Goal: Information Seeking & Learning: Find specific fact

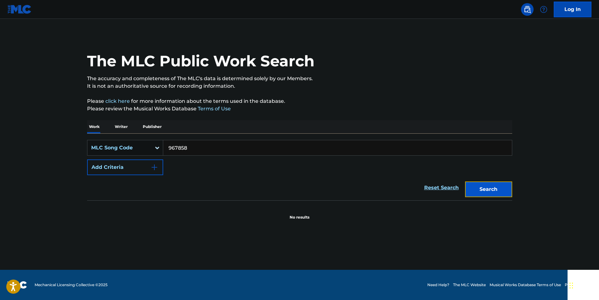
click at [481, 189] on button "Search" at bounding box center [488, 189] width 47 height 16
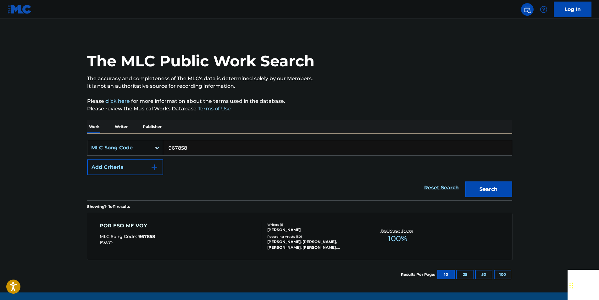
click at [207, 145] on input "967858" at bounding box center [337, 147] width 348 height 15
paste input "E35654"
click at [503, 185] on button "Search" at bounding box center [488, 189] width 47 height 16
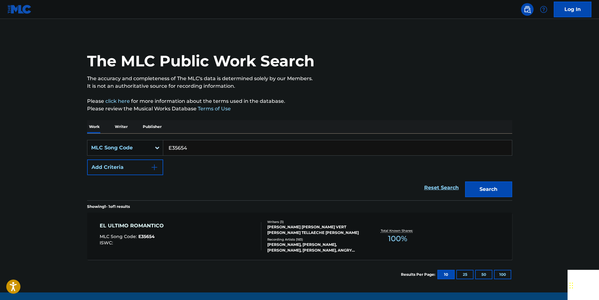
click at [189, 153] on input "E35654" at bounding box center [337, 147] width 348 height 15
paste input "F0926K"
click at [477, 184] on button "Search" at bounding box center [488, 189] width 47 height 16
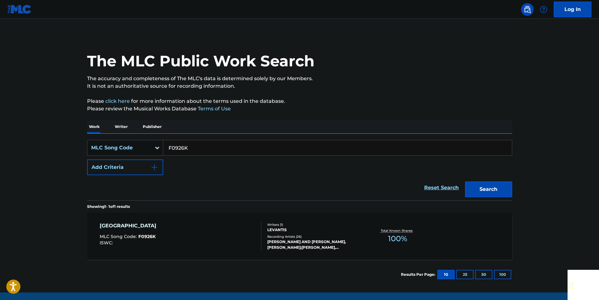
click at [195, 149] on input "F0926K" at bounding box center [337, 147] width 348 height 15
paste input "K21000"
click at [481, 193] on button "Search" at bounding box center [488, 189] width 47 height 16
click at [192, 149] on input "K21000" at bounding box center [337, 147] width 348 height 15
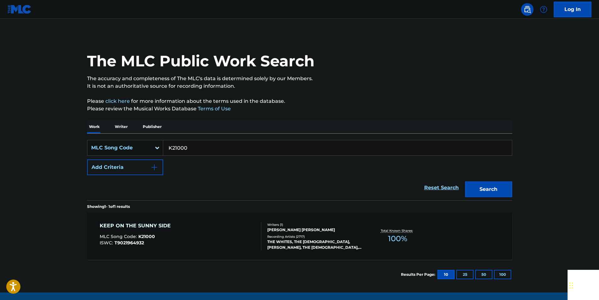
click at [186, 148] on input "K21000" at bounding box center [337, 147] width 348 height 15
paste input "H00743"
click at [503, 187] on button "Search" at bounding box center [488, 189] width 47 height 16
click at [186, 150] on input "H00743" at bounding box center [337, 147] width 348 height 15
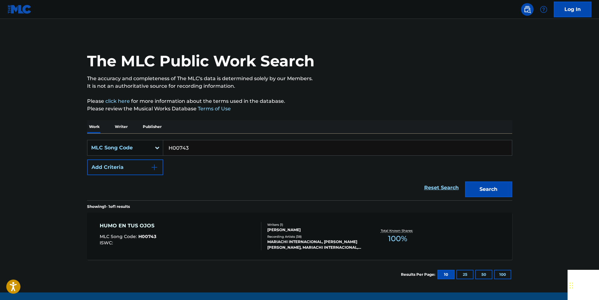
click at [186, 150] on input "H00743" at bounding box center [337, 147] width 348 height 15
paste input "956815"
click at [486, 194] on button "Search" at bounding box center [488, 189] width 47 height 16
click at [195, 149] on input "956815" at bounding box center [337, 147] width 348 height 15
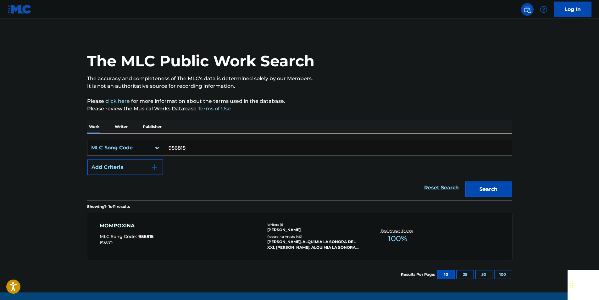
paste input "T66699"
drag, startPoint x: 478, startPoint y: 186, endPoint x: 384, endPoint y: 120, distance: 115.4
click at [479, 186] on button "Search" at bounding box center [488, 189] width 47 height 16
click at [195, 145] on input "T66699" at bounding box center [337, 147] width 348 height 15
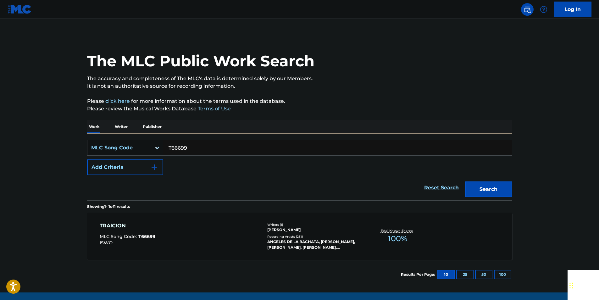
paste input "LVCJLA"
click at [484, 191] on button "Search" at bounding box center [488, 189] width 47 height 16
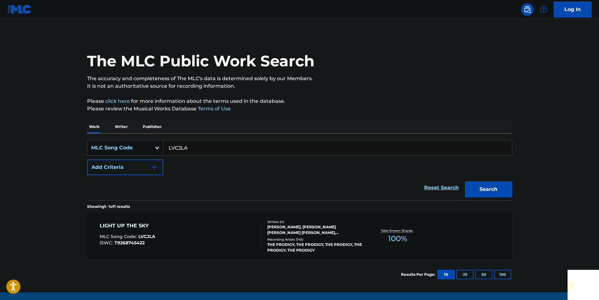
click at [194, 150] on input "LVCJLA" at bounding box center [337, 147] width 348 height 15
paste input "TVDHHX"
click at [489, 185] on button "Search" at bounding box center [488, 189] width 47 height 16
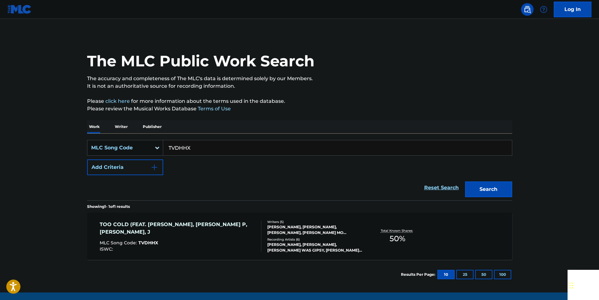
click at [199, 141] on input "TVDHHX" at bounding box center [337, 147] width 348 height 15
paste input "A68415"
click at [476, 185] on button "Search" at bounding box center [488, 189] width 47 height 16
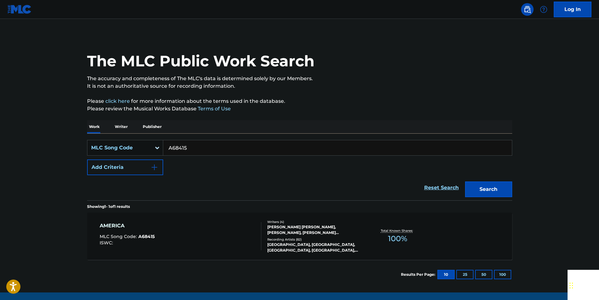
click at [202, 151] on input "A68415" at bounding box center [337, 147] width 348 height 15
paste input "X8206"
drag, startPoint x: 477, startPoint y: 189, endPoint x: 295, endPoint y: 99, distance: 203.0
click at [476, 189] on button "Search" at bounding box center [488, 189] width 47 height 16
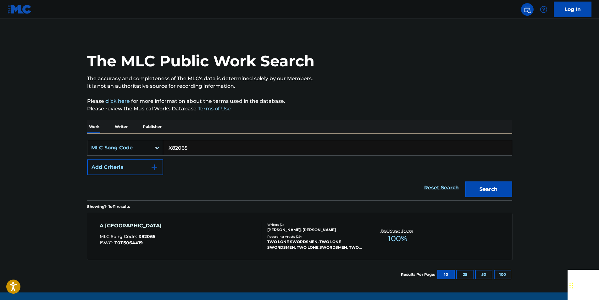
click at [199, 151] on input "X82065" at bounding box center [337, 147] width 348 height 15
click at [198, 151] on input "X82065" at bounding box center [337, 147] width 348 height 15
paste input "W26540"
click at [490, 189] on button "Search" at bounding box center [488, 189] width 47 height 16
click at [203, 150] on input "W26540" at bounding box center [337, 147] width 348 height 15
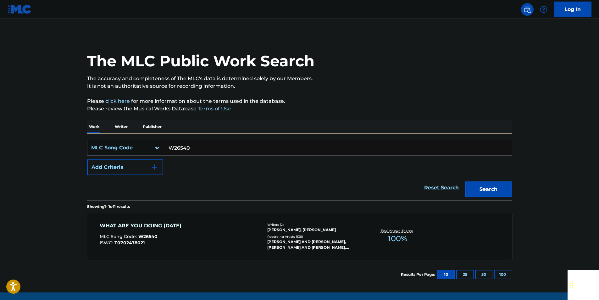
click at [203, 150] on input "W26540" at bounding box center [337, 147] width 348 height 15
paste input "S8721V"
click at [480, 183] on button "Search" at bounding box center [488, 189] width 47 height 16
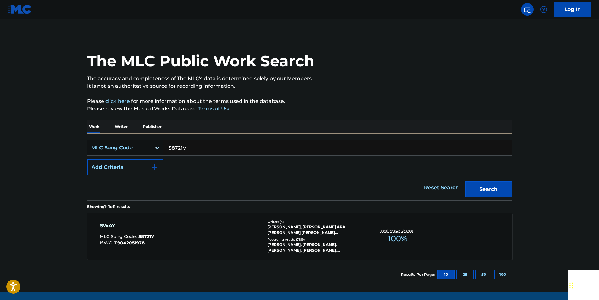
click at [196, 147] on input "S8721V" at bounding box center [337, 147] width 348 height 15
paste input "07116"
click at [492, 190] on button "Search" at bounding box center [488, 189] width 47 height 16
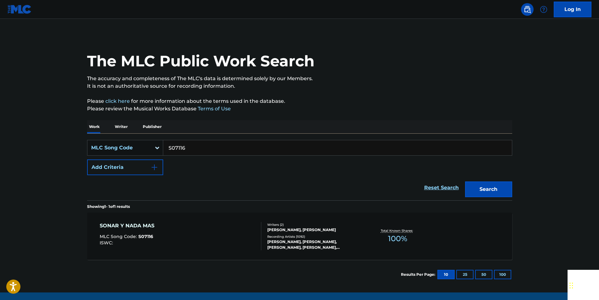
click at [186, 144] on input "S07116" at bounding box center [337, 147] width 348 height 15
paste input "L0702A"
drag, startPoint x: 493, startPoint y: 180, endPoint x: 495, endPoint y: 184, distance: 4.2
click at [493, 181] on div "Search" at bounding box center [487, 187] width 50 height 25
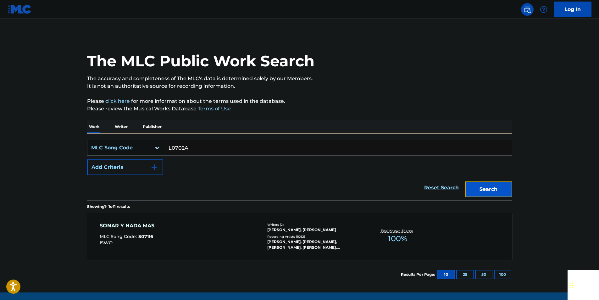
click at [495, 185] on button "Search" at bounding box center [488, 189] width 47 height 16
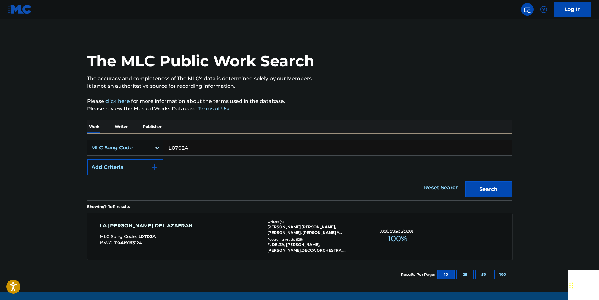
click at [198, 156] on div "SearchWithCriteriaca592764-2570-45f9-a63d-92a2e85dcb0c MLC Song Code L0702A Add…" at bounding box center [299, 157] width 425 height 35
click at [192, 147] on input "L0702A" at bounding box center [337, 147] width 348 height 15
paste input "C40191"
click at [502, 194] on button "Search" at bounding box center [488, 189] width 47 height 16
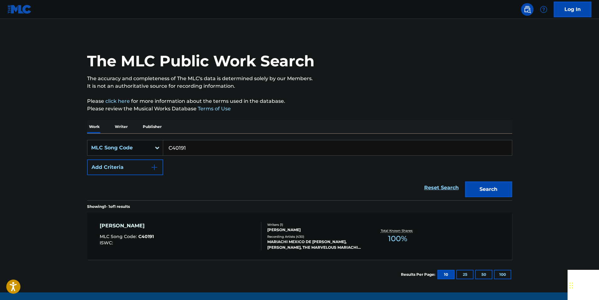
click at [193, 144] on input "C40191" at bounding box center [337, 147] width 348 height 15
click at [506, 190] on button "Search" at bounding box center [488, 189] width 47 height 16
click at [205, 151] on input "C40191" at bounding box center [337, 147] width 348 height 15
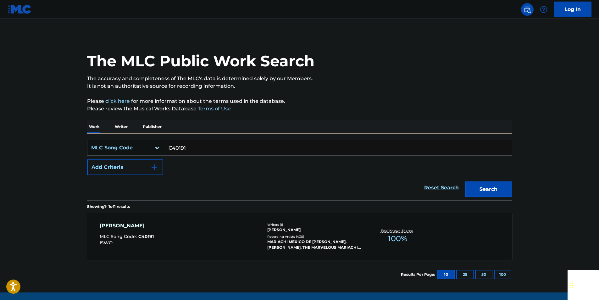
paste input "E5567M"
click at [486, 183] on button "Search" at bounding box center [488, 189] width 47 height 16
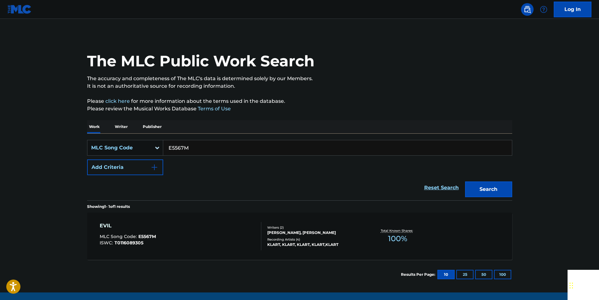
click at [194, 145] on input "E5567M" at bounding box center [337, 147] width 348 height 15
paste input "T45400"
click at [481, 186] on button "Search" at bounding box center [488, 189] width 47 height 16
click at [199, 152] on input "T45400" at bounding box center [337, 147] width 348 height 15
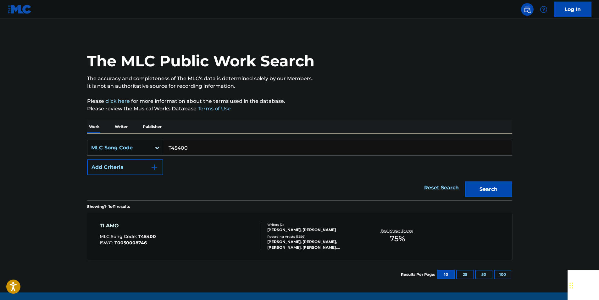
click at [199, 152] on input "T45400" at bounding box center [337, 147] width 348 height 15
paste input "H12795"
click at [504, 189] on button "Search" at bounding box center [488, 189] width 47 height 16
click at [196, 145] on input "H12795" at bounding box center [337, 147] width 348 height 15
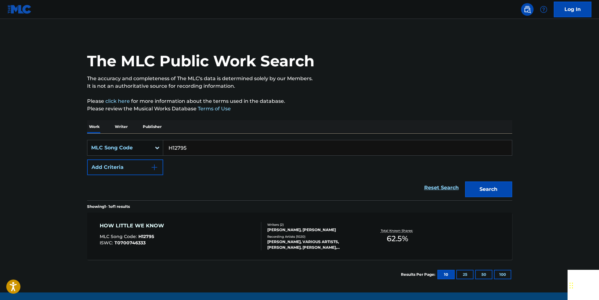
paste input "V1887K"
click at [490, 187] on button "Search" at bounding box center [488, 189] width 47 height 16
click at [189, 149] on input "V1887K" at bounding box center [337, 147] width 348 height 15
paste input "M9915Q"
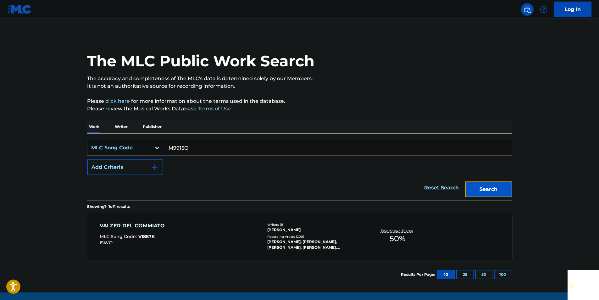
click at [497, 182] on button "Search" at bounding box center [488, 189] width 47 height 16
click at [207, 148] on input "M9915Q" at bounding box center [337, 147] width 348 height 15
paste input "AA7EKF"
click at [477, 186] on button "Search" at bounding box center [488, 189] width 47 height 16
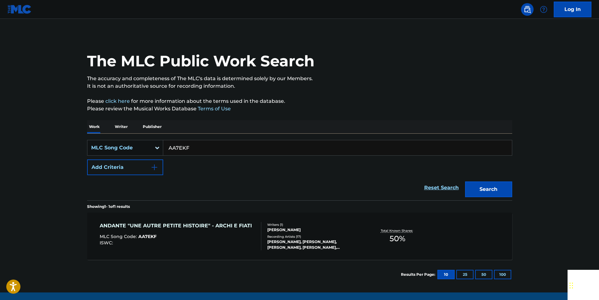
click at [197, 146] on input "AA7EKF" at bounding box center [337, 147] width 348 height 15
paste input "L2251Y"
click at [498, 183] on button "Search" at bounding box center [488, 189] width 47 height 16
click at [188, 142] on input "L2251Y" at bounding box center [337, 147] width 348 height 15
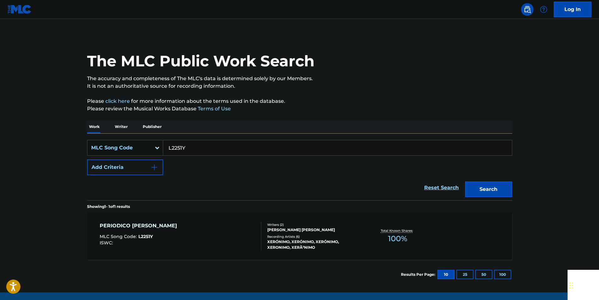
click at [188, 142] on input "L2251Y" at bounding box center [337, 147] width 348 height 15
paste input "B1H8J"
click at [468, 186] on button "Search" at bounding box center [488, 189] width 47 height 16
click at [190, 147] on input "LB1H8J" at bounding box center [337, 147] width 348 height 15
click at [187, 147] on input "LB1H8J" at bounding box center [337, 147] width 348 height 15
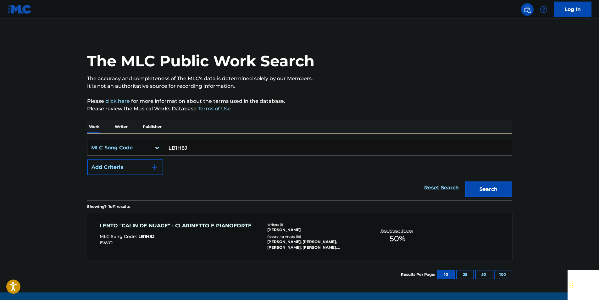
click at [187, 147] on input "LB1H8J" at bounding box center [337, 147] width 348 height 15
paste input "7683T"
click at [479, 189] on button "Search" at bounding box center [488, 189] width 47 height 16
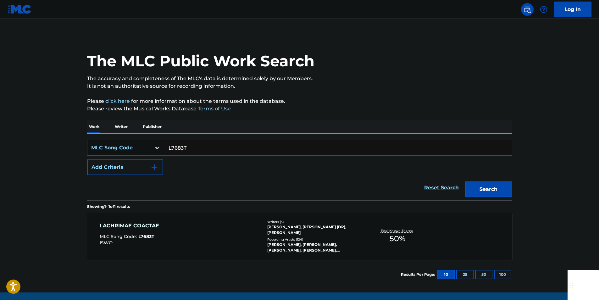
click at [192, 142] on input "L7683T" at bounding box center [337, 147] width 348 height 15
paste input "AA7EBW"
click at [500, 190] on button "Search" at bounding box center [488, 189] width 47 height 16
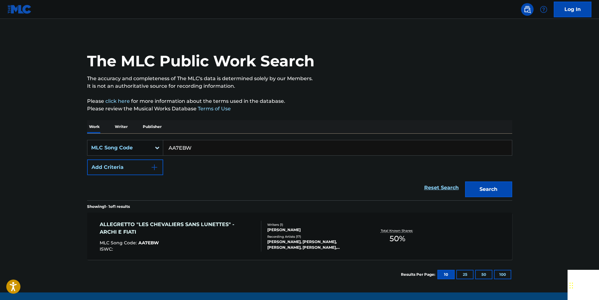
click at [187, 150] on input "AA7EBW" at bounding box center [337, 147] width 348 height 15
paste input "J55684"
type input "J55684"
click at [486, 191] on button "Search" at bounding box center [488, 189] width 47 height 16
